Goal: Information Seeking & Learning: Learn about a topic

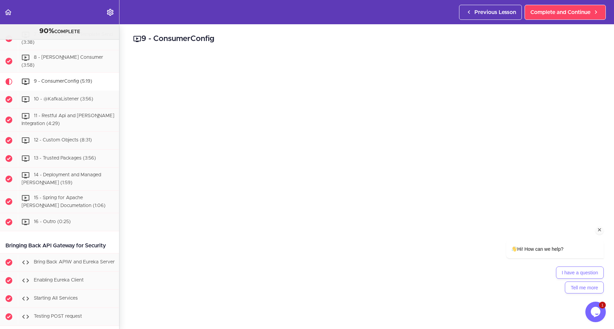
click at [599, 230] on icon "Chat attention grabber" at bounding box center [600, 230] width 6 height 6
click at [600, 231] on icon "Chat attention grabber" at bounding box center [600, 230] width 6 height 6
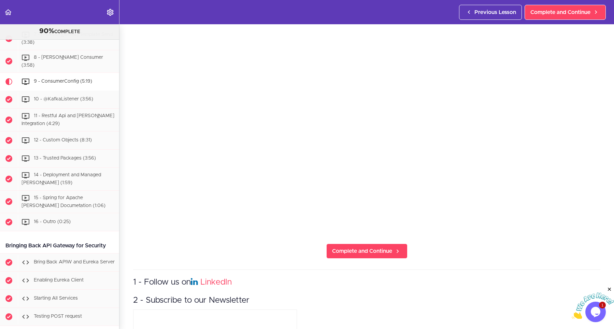
scroll to position [123, 0]
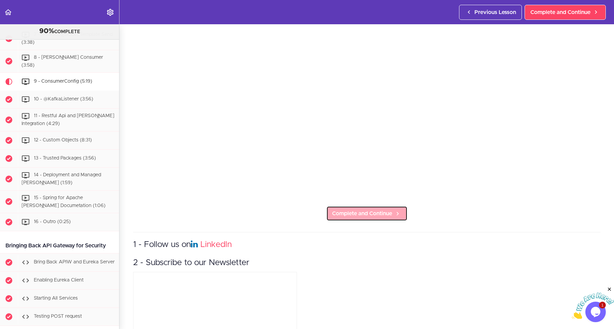
click at [393, 214] on link "Complete and Continue" at bounding box center [366, 213] width 81 height 15
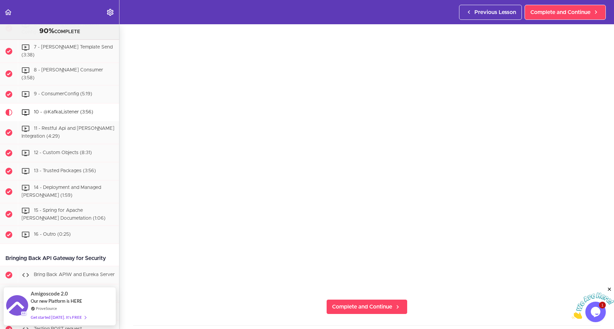
scroll to position [61, 0]
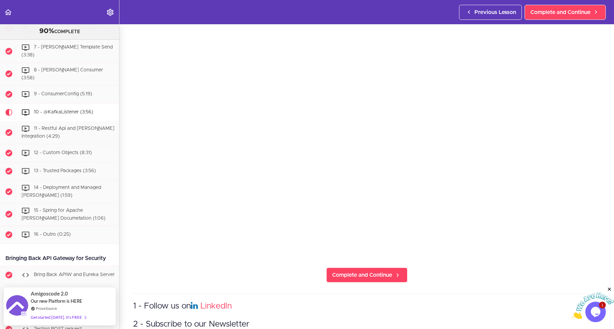
click at [610, 287] on icon "Close" at bounding box center [609, 289] width 6 height 6
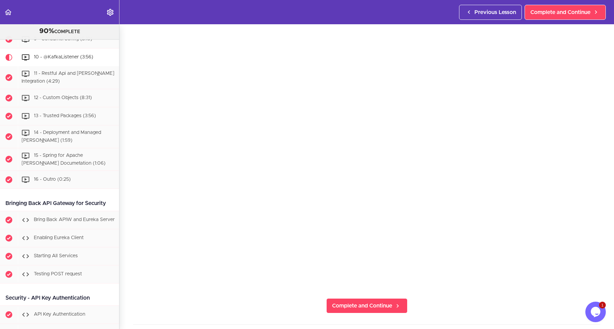
scroll to position [3423, 0]
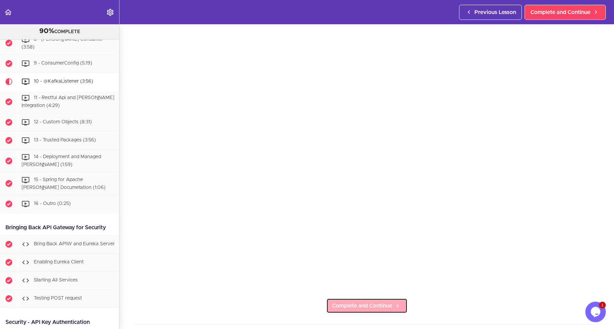
click at [342, 309] on span "Complete and Continue" at bounding box center [362, 305] width 60 height 8
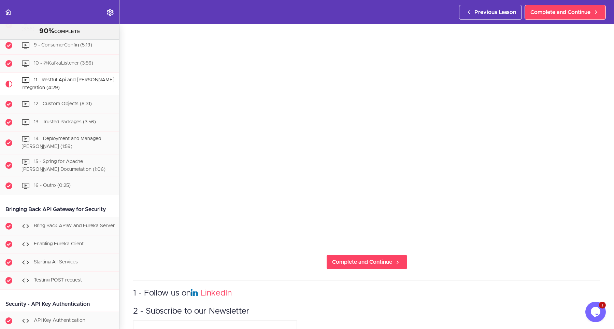
scroll to position [154, 0]
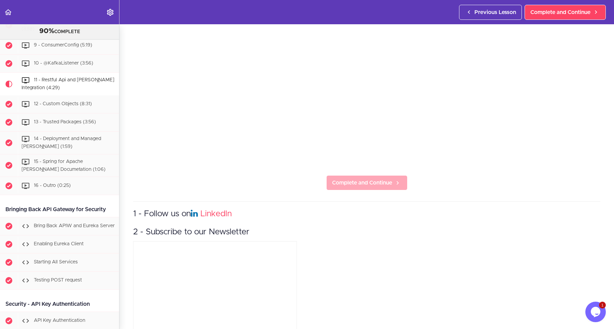
click at [357, 183] on span "Complete and Continue" at bounding box center [362, 182] width 60 height 8
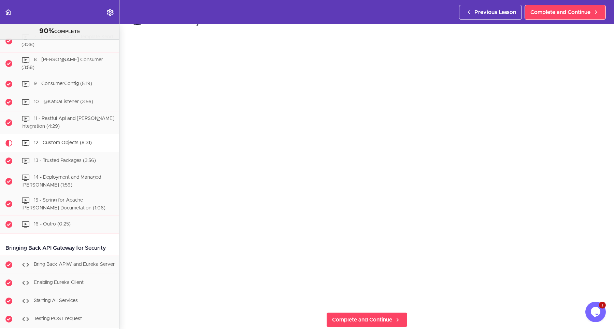
scroll to position [31, 0]
click at [345, 311] on link "Complete and Continue" at bounding box center [366, 305] width 81 height 15
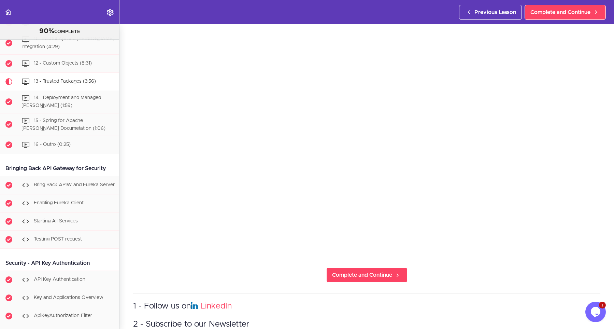
scroll to position [123, 0]
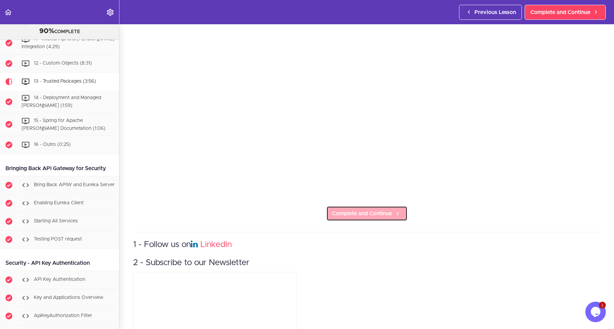
click at [353, 209] on link "Complete and Continue" at bounding box center [366, 213] width 81 height 15
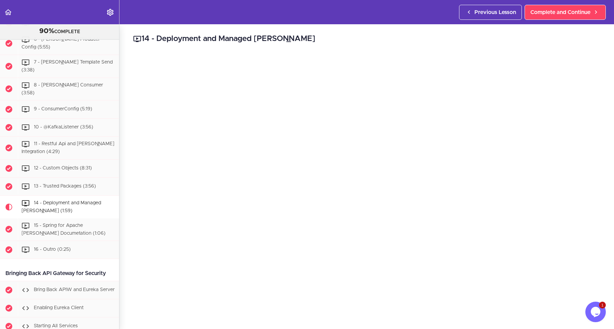
scroll to position [92, 0]
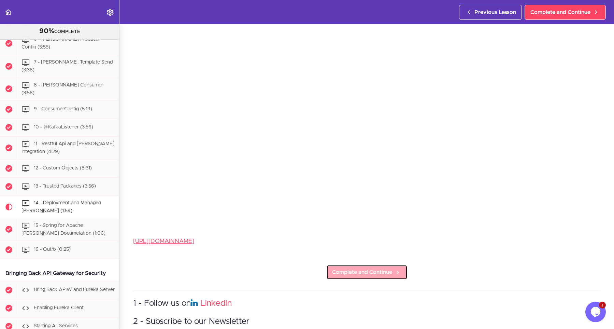
click at [350, 274] on span "Complete and Continue" at bounding box center [362, 272] width 60 height 8
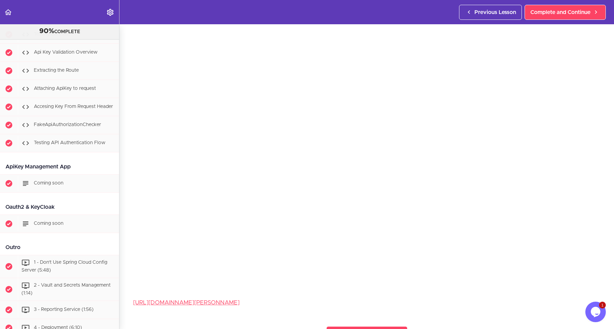
scroll to position [3854, 0]
